Goal: Task Accomplishment & Management: Complete application form

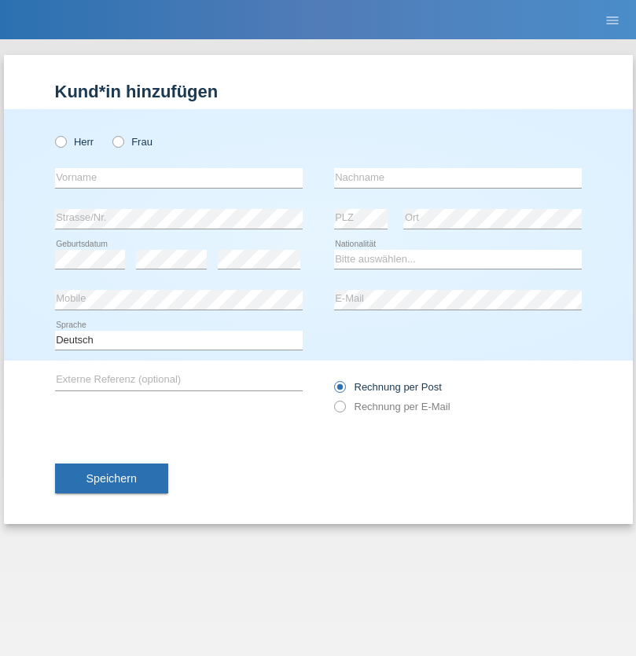
radio input "true"
click at [178, 178] on input "text" at bounding box center [179, 178] width 248 height 20
type input "Christof"
click at [457, 178] on input "text" at bounding box center [458, 178] width 248 height 20
type input "[PERSON_NAME]"
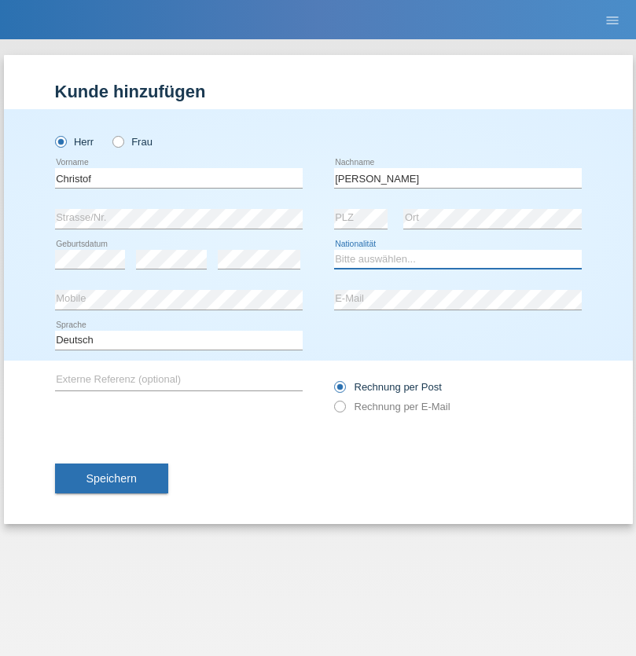
select select "CH"
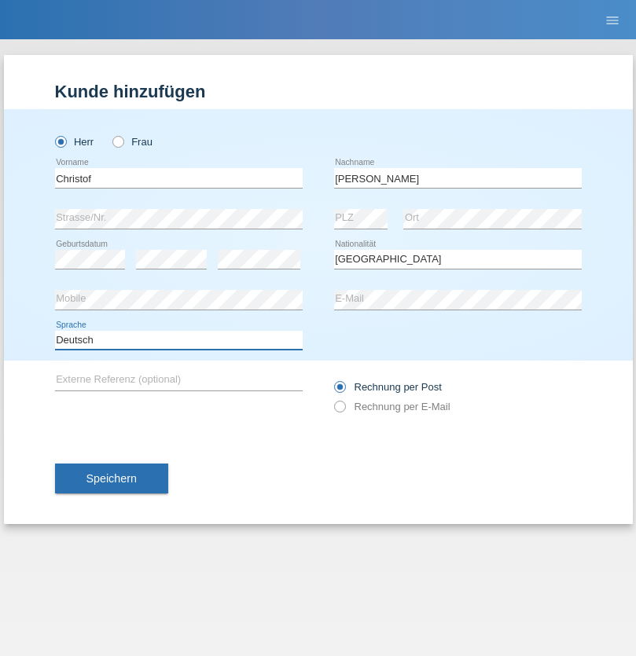
select select "en"
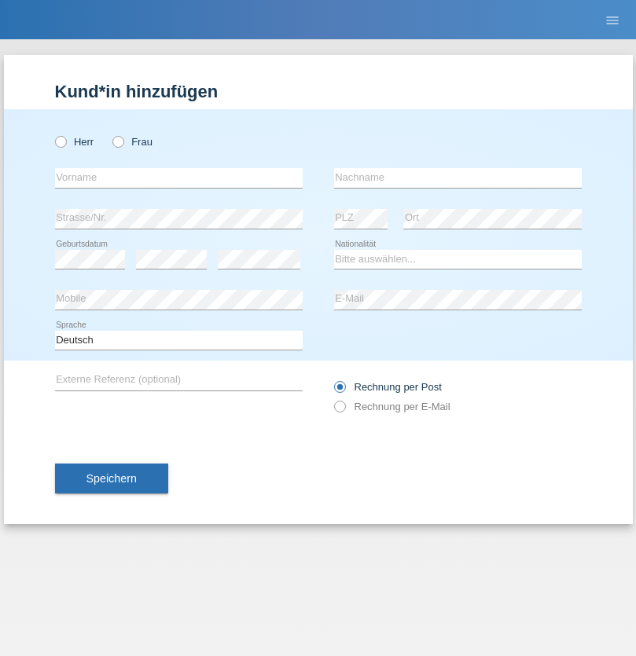
radio input "true"
click at [178, 178] on input "text" at bounding box center [179, 178] width 248 height 20
type input "Qashqo"
click at [457, 178] on input "text" at bounding box center [458, 178] width 248 height 20
type input "hassan"
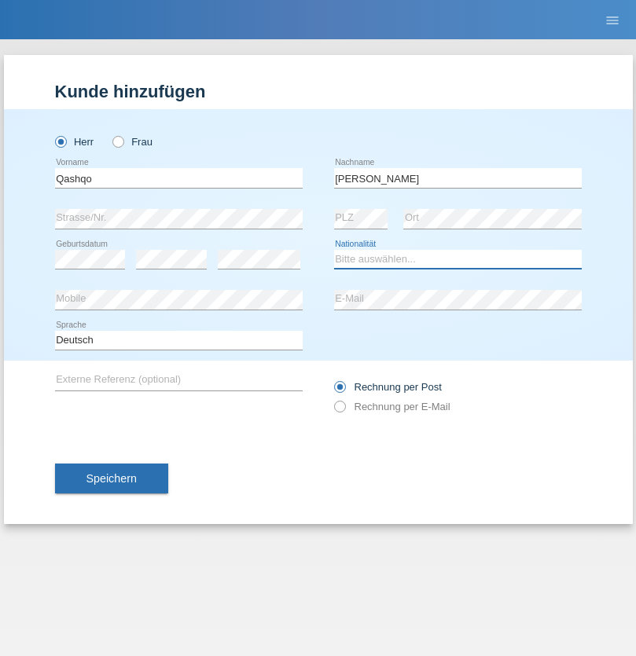
select select "CH"
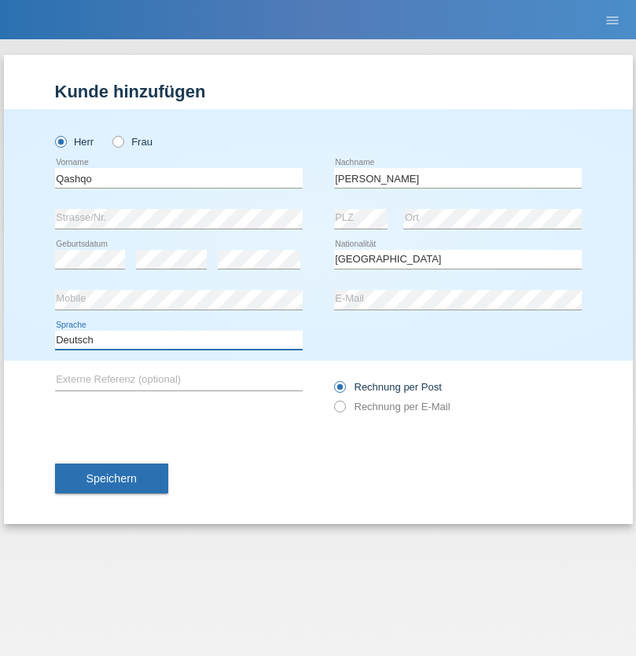
select select "en"
